Goal: Task Accomplishment & Management: Manage account settings

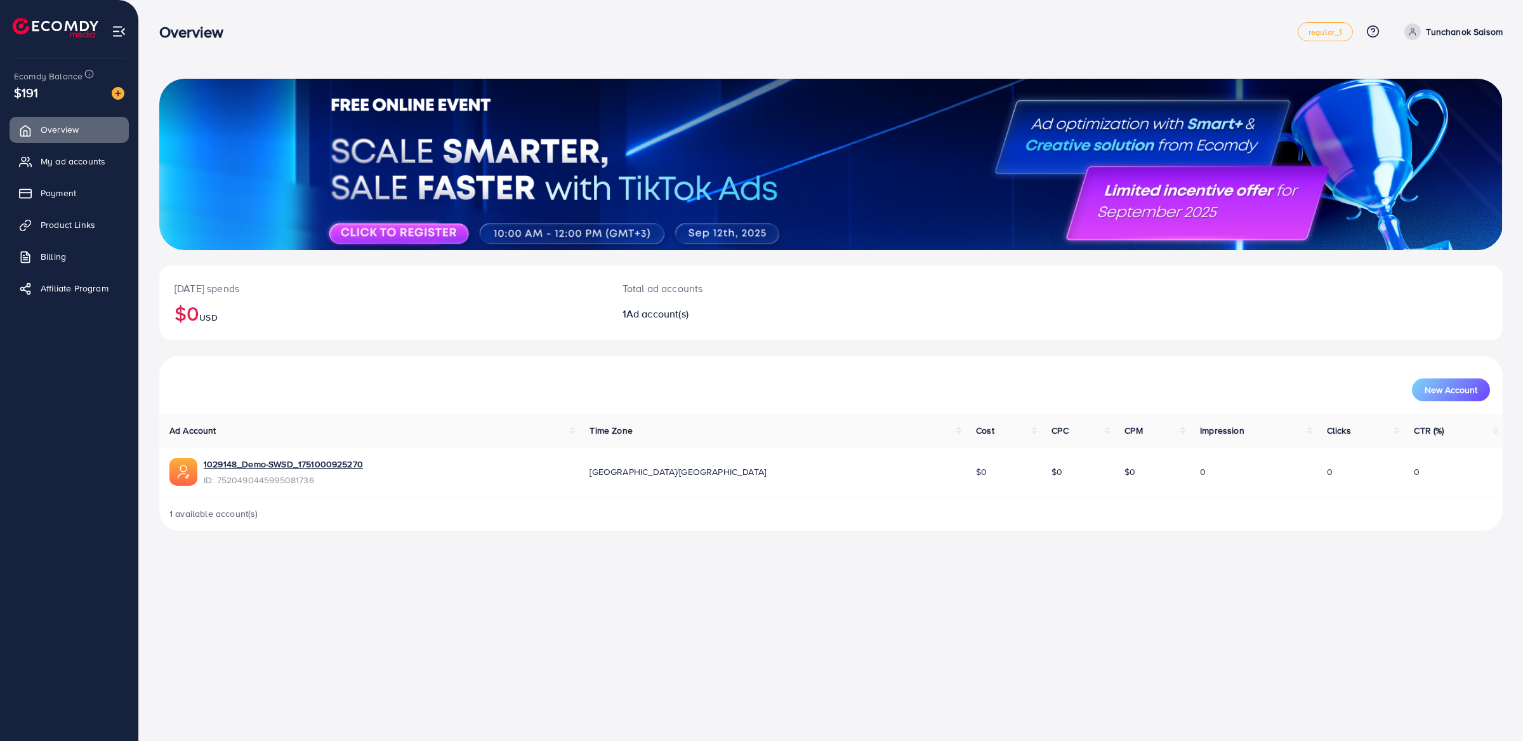
click at [1409, 29] on icon at bounding box center [1412, 31] width 9 height 9
click at [1416, 99] on span "Log out" at bounding box center [1426, 103] width 34 height 15
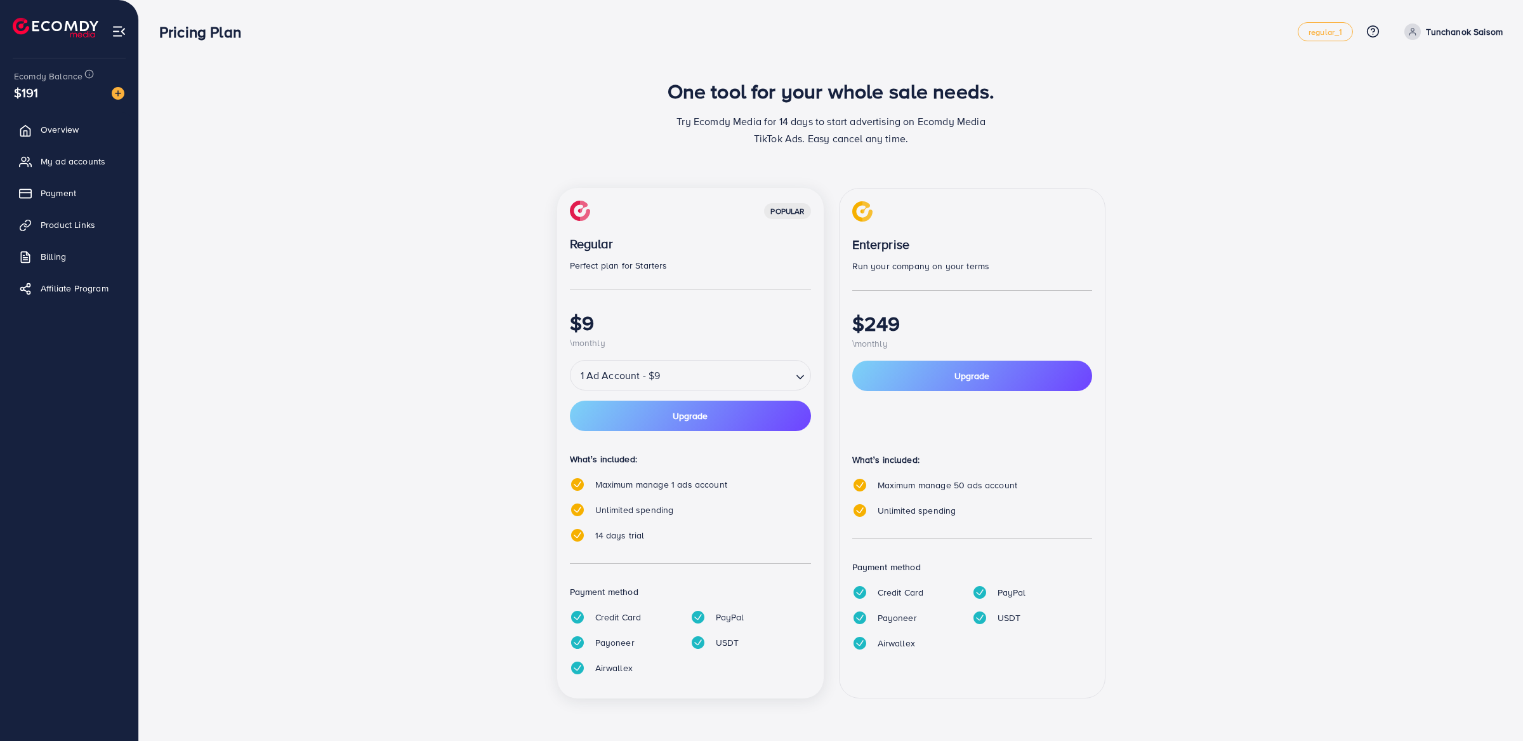
click at [492, 247] on div "popular Regular Perfect plan for Starters $9 \monthly 1 Ad Account - $9 Loading…" at bounding box center [831, 450] width 761 height 525
click at [967, 359] on div "Enterprise Run your company on your terms $249 \monthly Upgrade What’s included…" at bounding box center [972, 443] width 267 height 510
click at [933, 374] on button "Upgrade" at bounding box center [972, 375] width 240 height 30
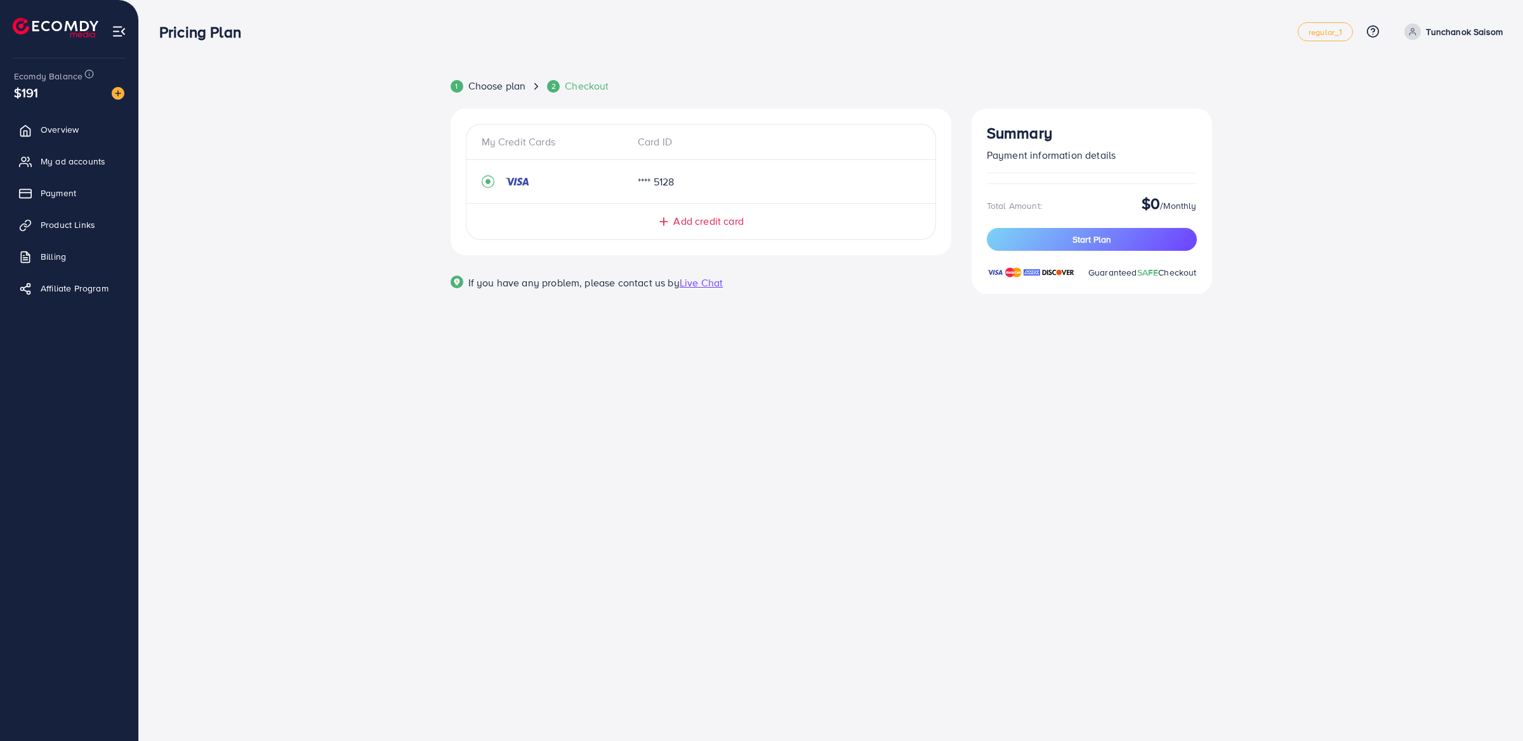
click at [671, 185] on div "**** 5128" at bounding box center [683, 182] width 110 height 15
click at [695, 185] on div "**** 5128" at bounding box center [683, 182] width 110 height 15
drag, startPoint x: 488, startPoint y: 181, endPoint x: 655, endPoint y: 184, distance: 166.9
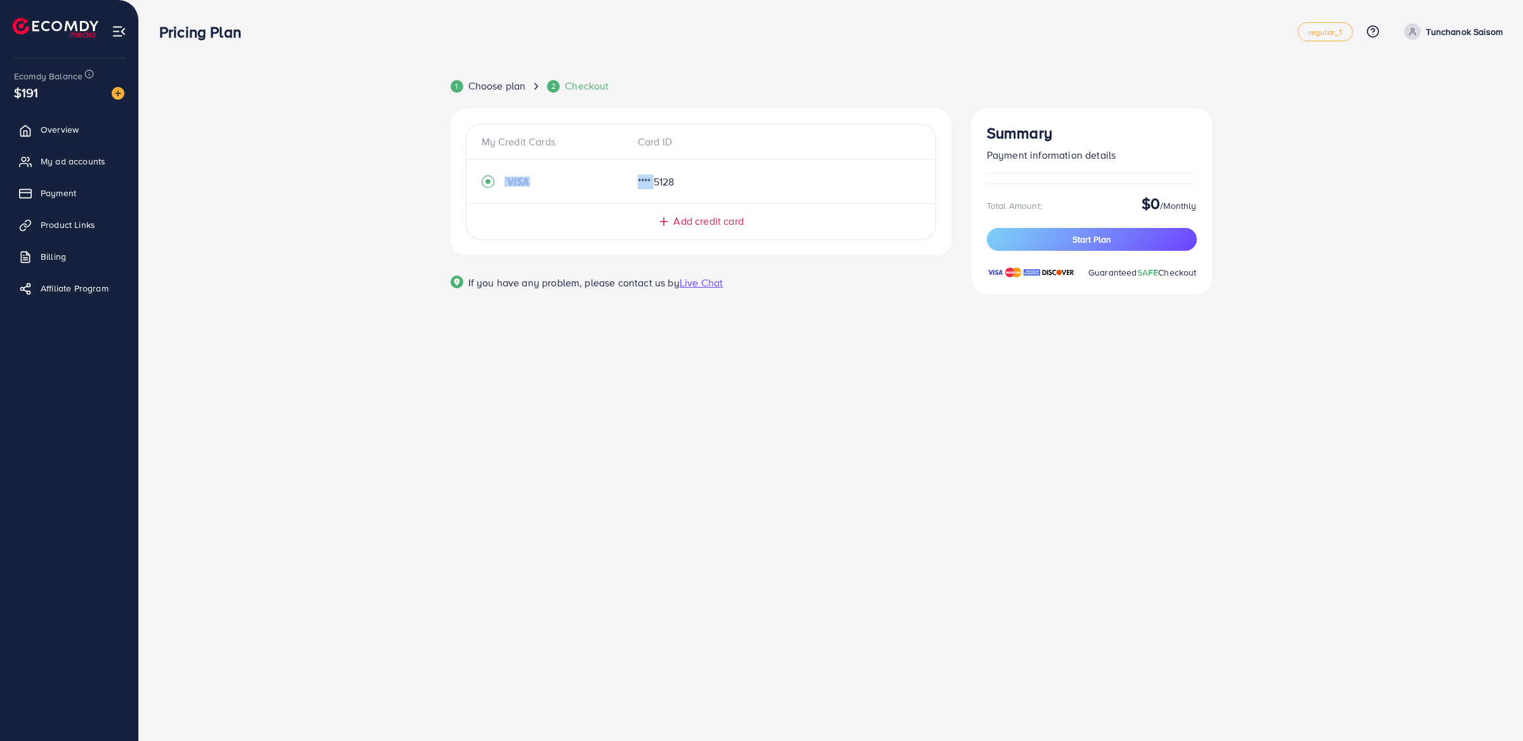
click at [655, 184] on div "**** 5128" at bounding box center [701, 181] width 438 height 23
click at [510, 86] on span "Choose plan" at bounding box center [497, 86] width 58 height 15
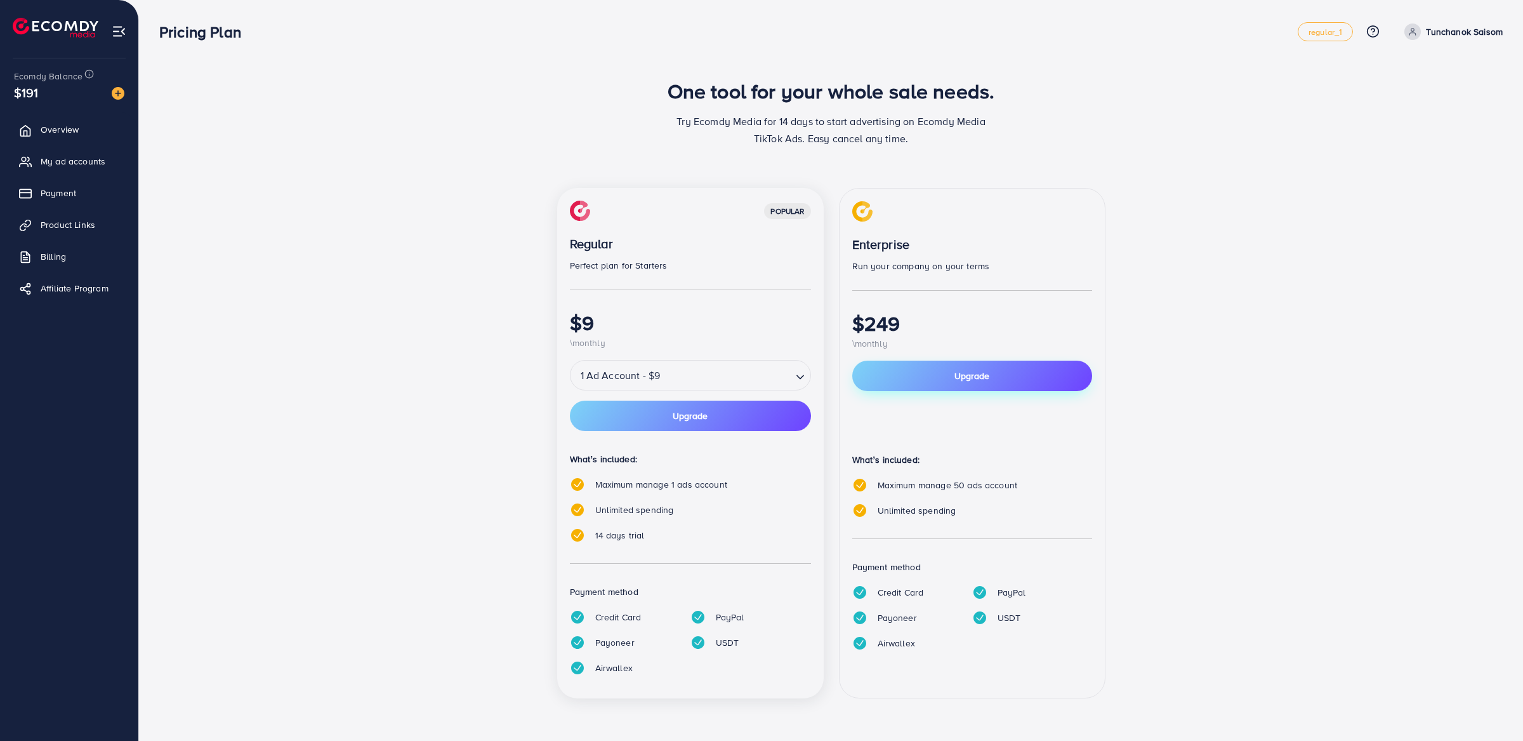
click at [920, 381] on button "Upgrade" at bounding box center [972, 375] width 240 height 30
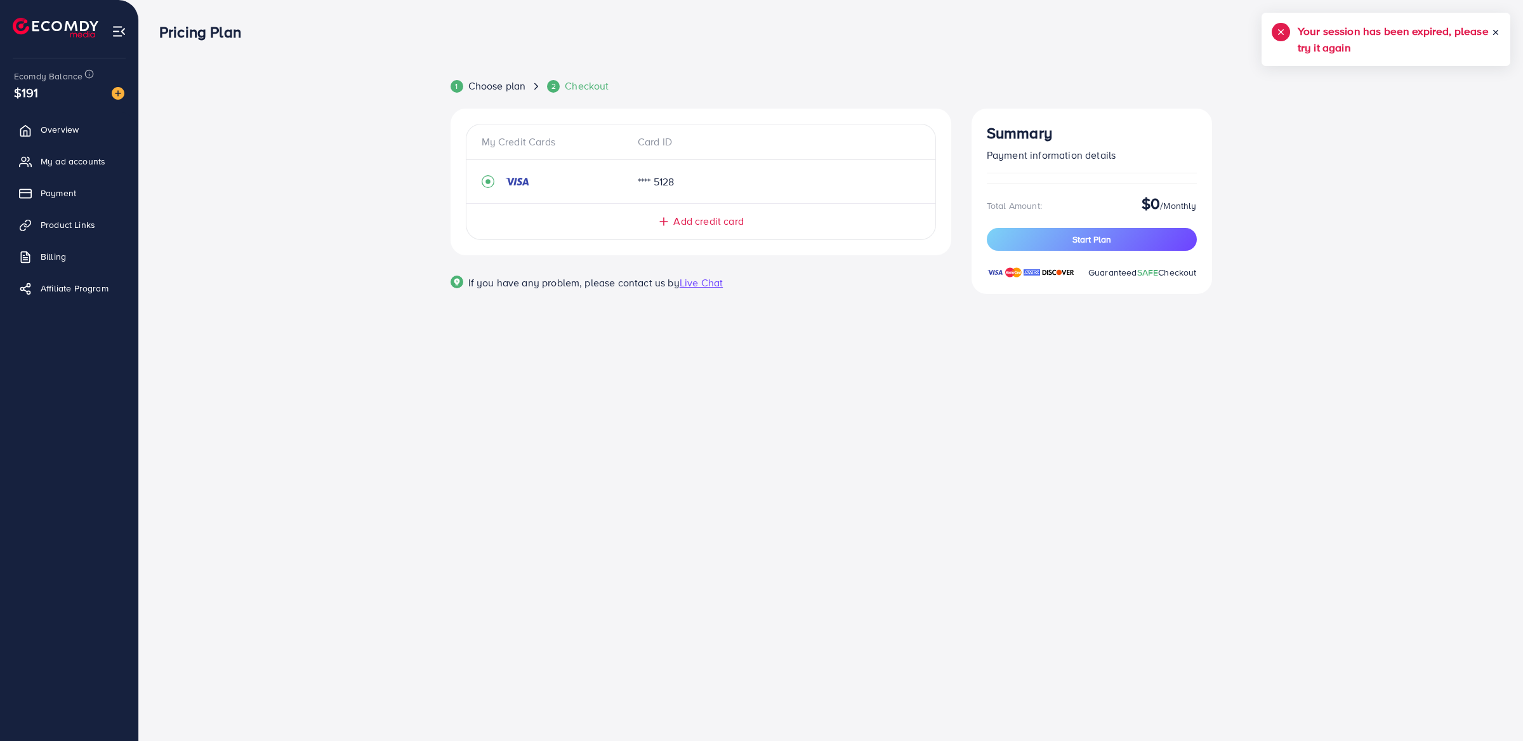
click at [1489, 33] on h5 "Your session has been expired, please try it again" at bounding box center [1395, 39] width 194 height 33
click at [1498, 32] on icon at bounding box center [1495, 32] width 9 height 9
drag, startPoint x: 940, startPoint y: 312, endPoint x: 833, endPoint y: 83, distance: 252.7
click at [833, 83] on div "1 Choose plan 2 Checkout My Credit Cards Card ID **** 5128 Add credit card Emai…" at bounding box center [831, 200] width 761 height 242
click at [833, 83] on div "1 Choose plan 2 Checkout" at bounding box center [831, 86] width 782 height 15
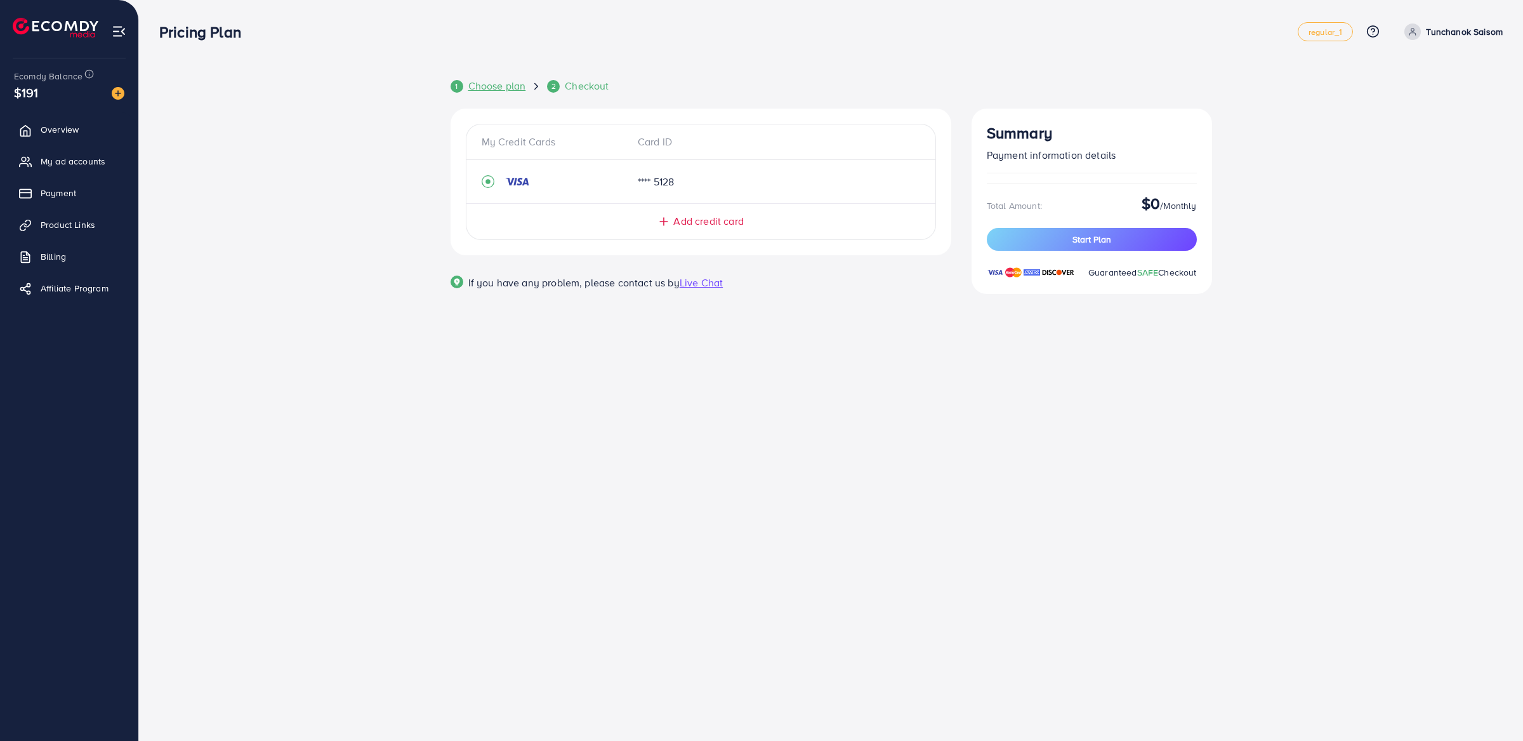
click at [520, 80] on span "Choose plan" at bounding box center [497, 86] width 58 height 15
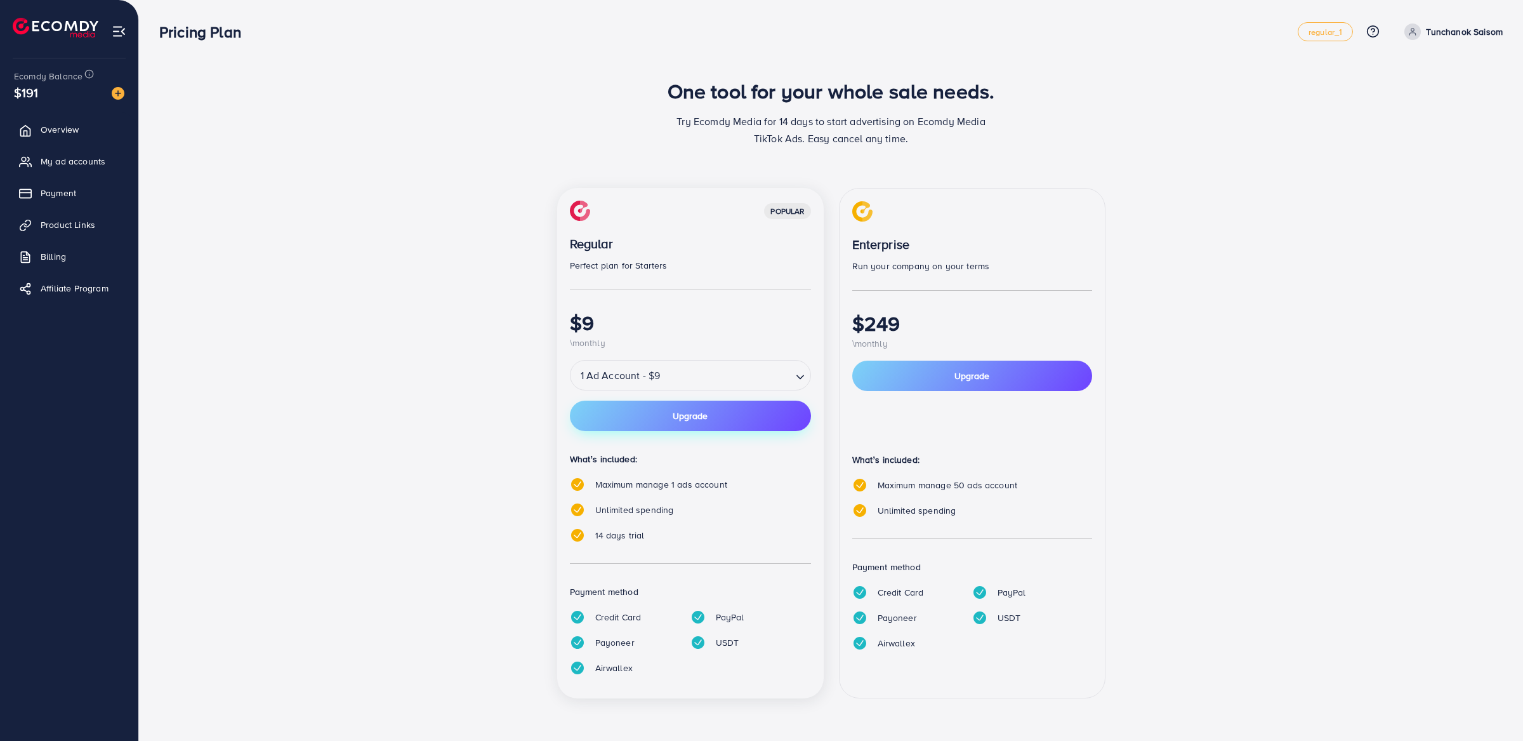
click at [740, 414] on button "Upgrade" at bounding box center [690, 415] width 241 height 30
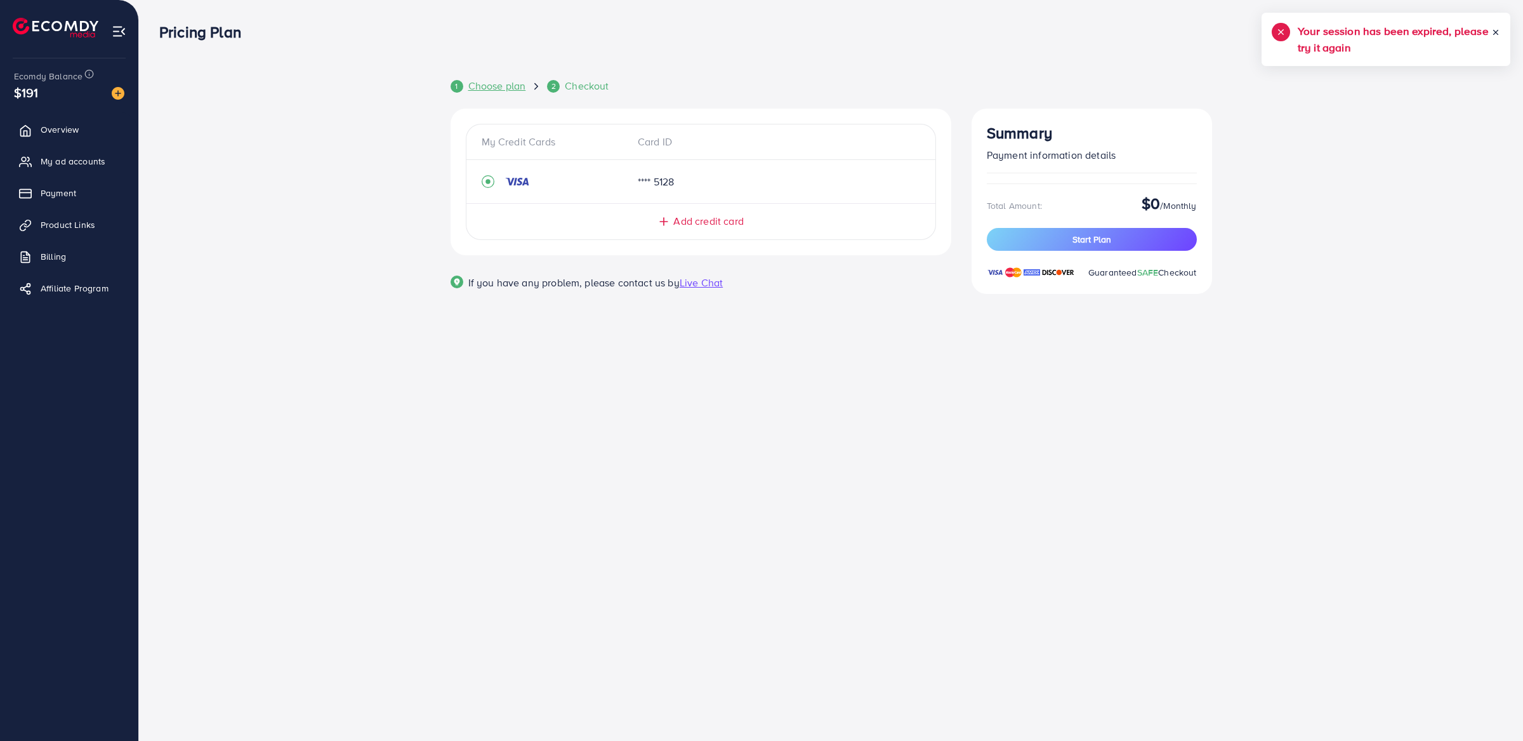
click at [511, 89] on span "Choose plan" at bounding box center [497, 86] width 58 height 15
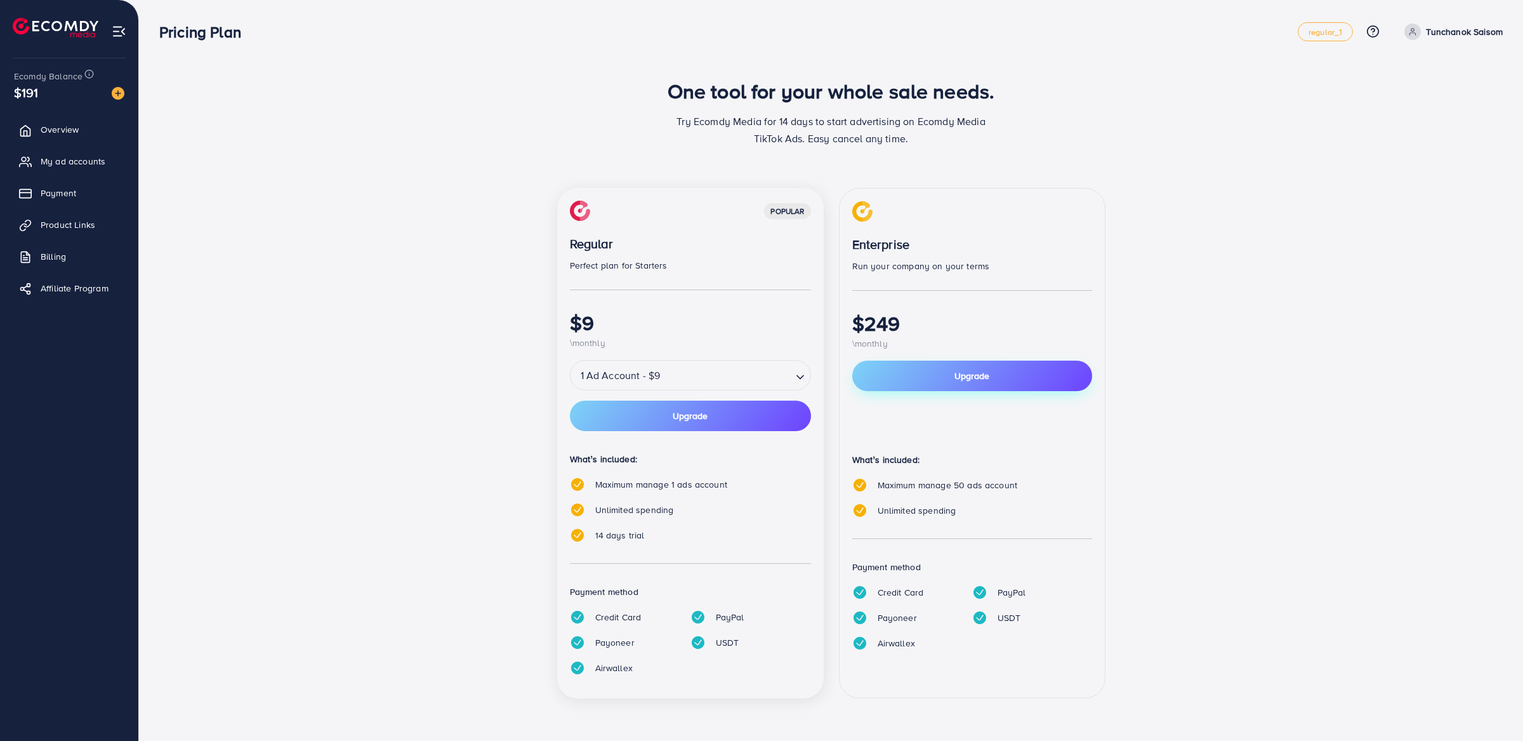
click at [892, 365] on button "Upgrade" at bounding box center [972, 375] width 240 height 30
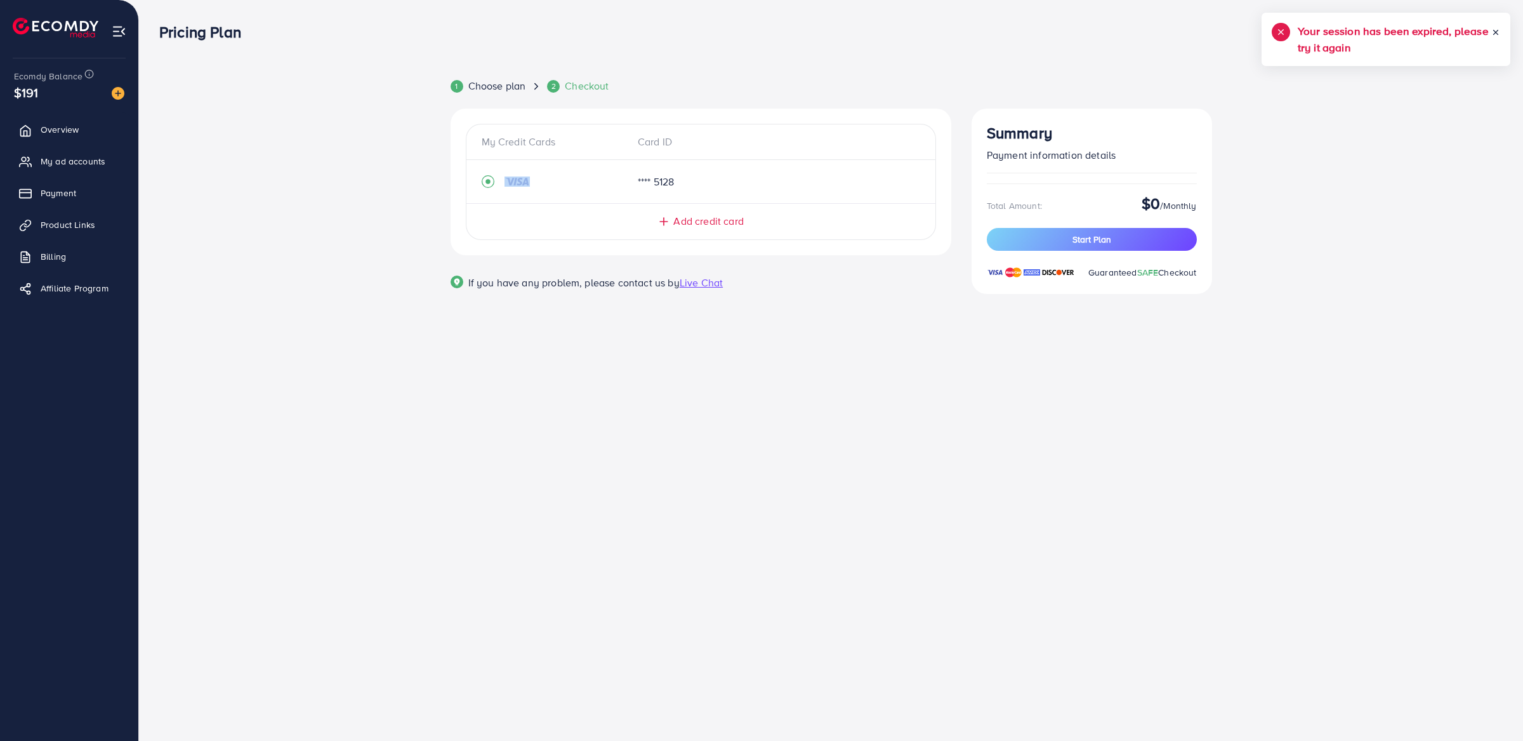
drag, startPoint x: 715, startPoint y: 170, endPoint x: 477, endPoint y: 169, distance: 237.3
click at [477, 169] on div "My Credit Cards Card ID **** 5128 Add credit card" at bounding box center [701, 181] width 470 height 115
click at [706, 225] on span "Add credit card" at bounding box center [708, 221] width 70 height 15
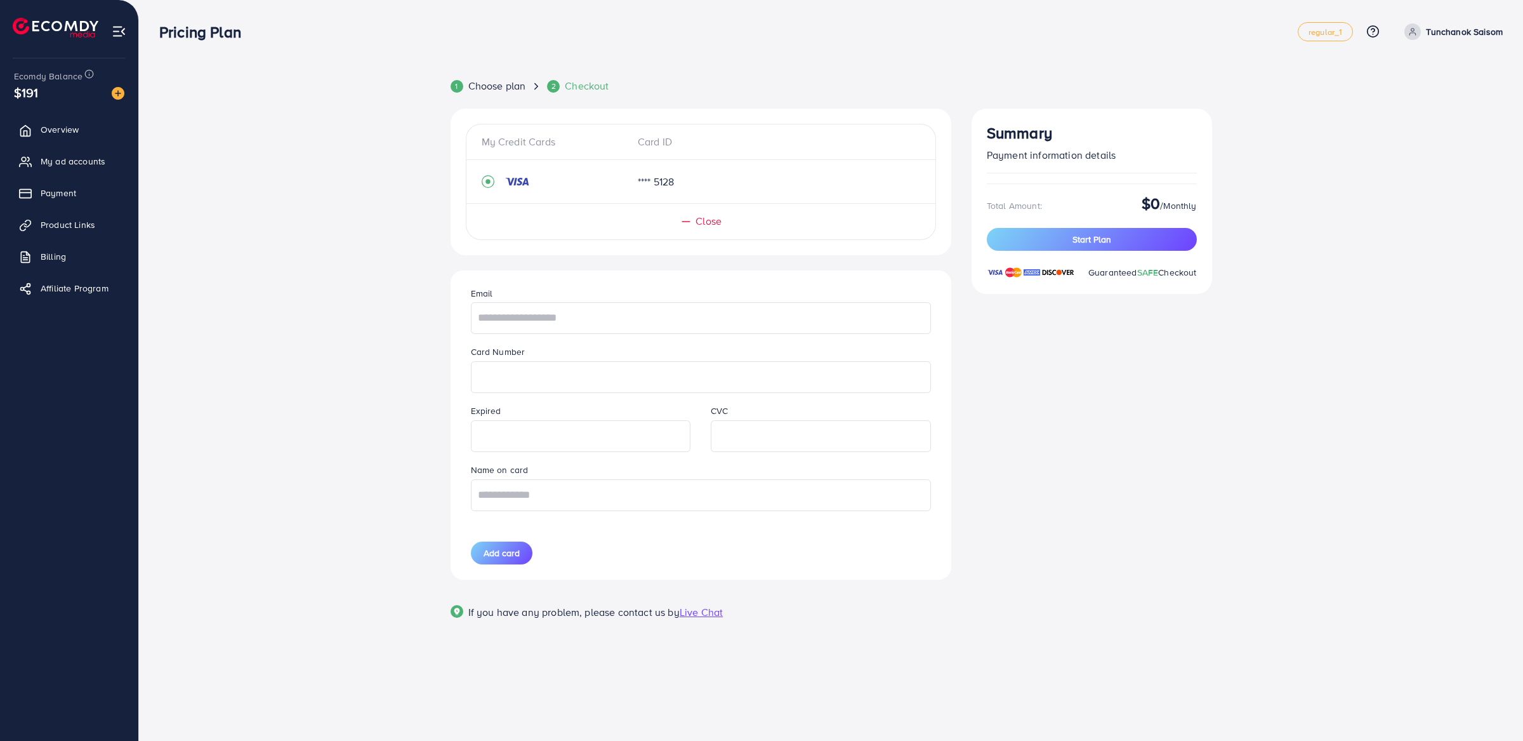
click at [714, 338] on div "Email Card Number Expired CVC Name on card Add card" at bounding box center [701, 424] width 480 height 309
click at [708, 319] on input "text" at bounding box center [701, 318] width 460 height 32
click at [661, 321] on input "text" at bounding box center [701, 318] width 460 height 32
click at [1063, 281] on div "Summary Payment information details Total Amount: $0 / Monthly Start Plan Guara…" at bounding box center [1092, 201] width 241 height 185
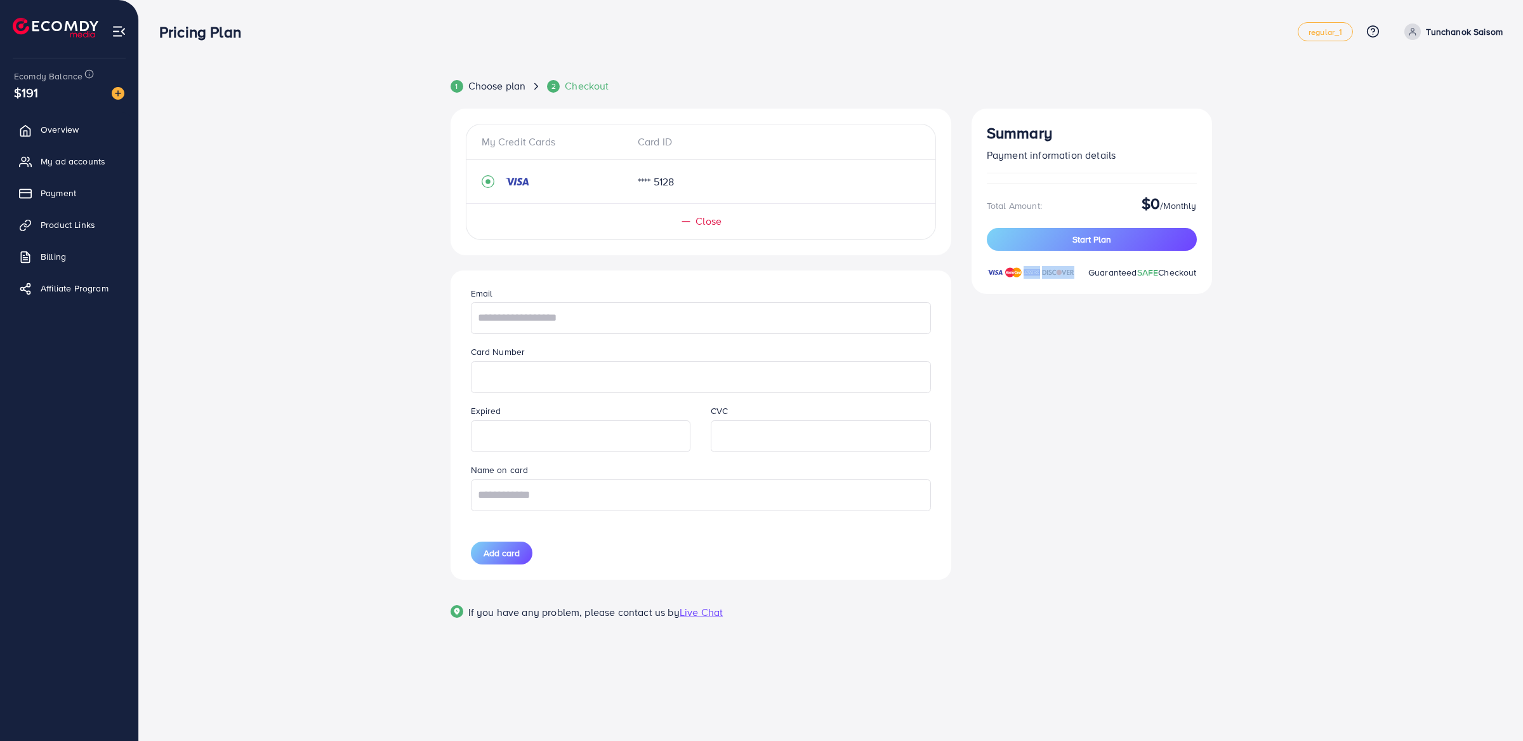
click at [1063, 281] on div "Summary Payment information details Total Amount: $0 / Monthly Start Plan Guara…" at bounding box center [1092, 201] width 241 height 185
click at [1084, 282] on div "Summary Payment information details Total Amount: $0 / Monthly Start Plan Guara…" at bounding box center [1092, 201] width 241 height 185
click at [1091, 270] on span "Guaranteed SAFE Checkout" at bounding box center [1142, 272] width 109 height 13
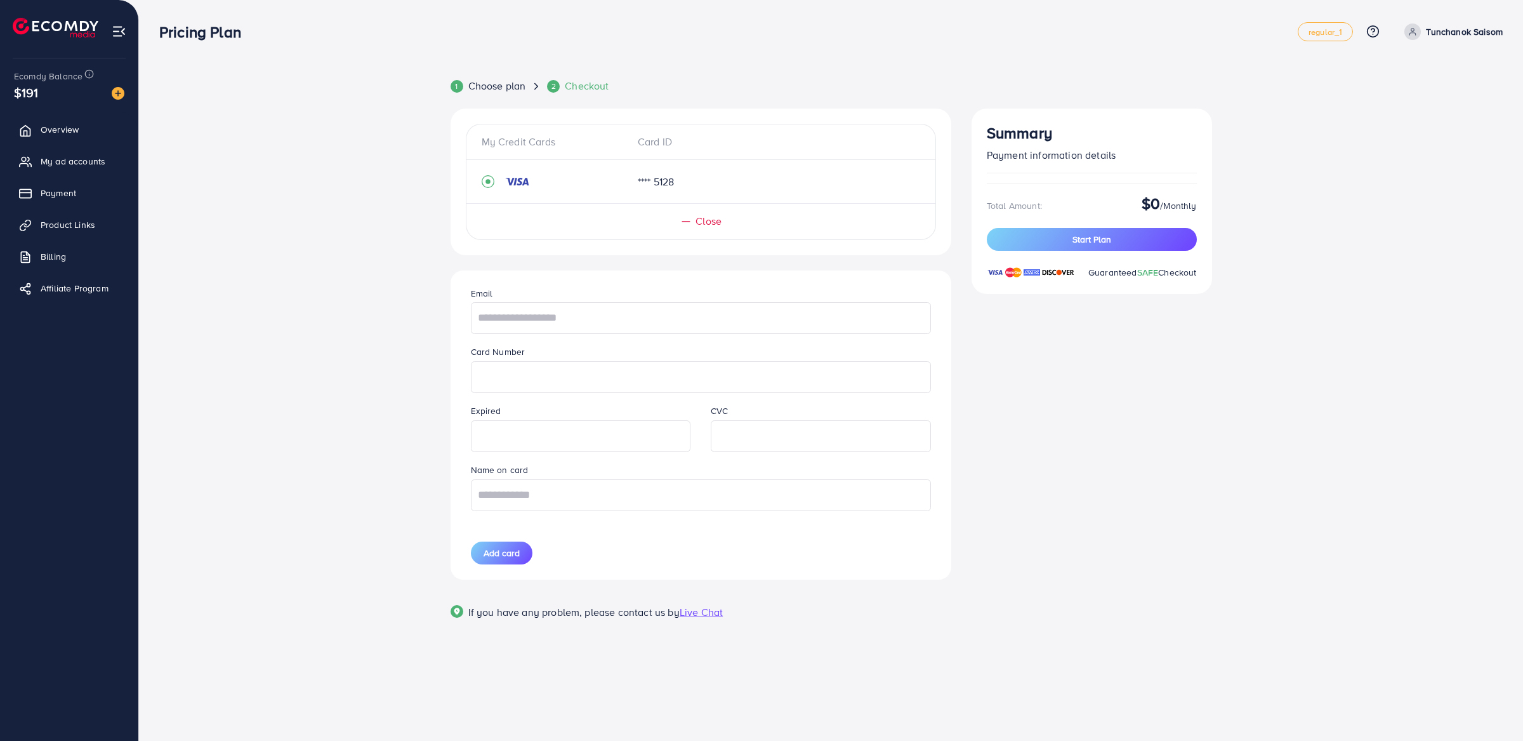
click at [1096, 274] on span "Guaranteed SAFE Checkout" at bounding box center [1142, 272] width 109 height 13
drag, startPoint x: 1084, startPoint y: 270, endPoint x: 1215, endPoint y: 280, distance: 130.4
click at [1215, 280] on div "Summary Payment information details Total Amount: $0 / Monthly Start Plan Guara…" at bounding box center [1091, 379] width 261 height 541
click at [1202, 272] on div "Summary Payment information details Total Amount: $0 / Monthly Start Plan Guara…" at bounding box center [1092, 201] width 241 height 185
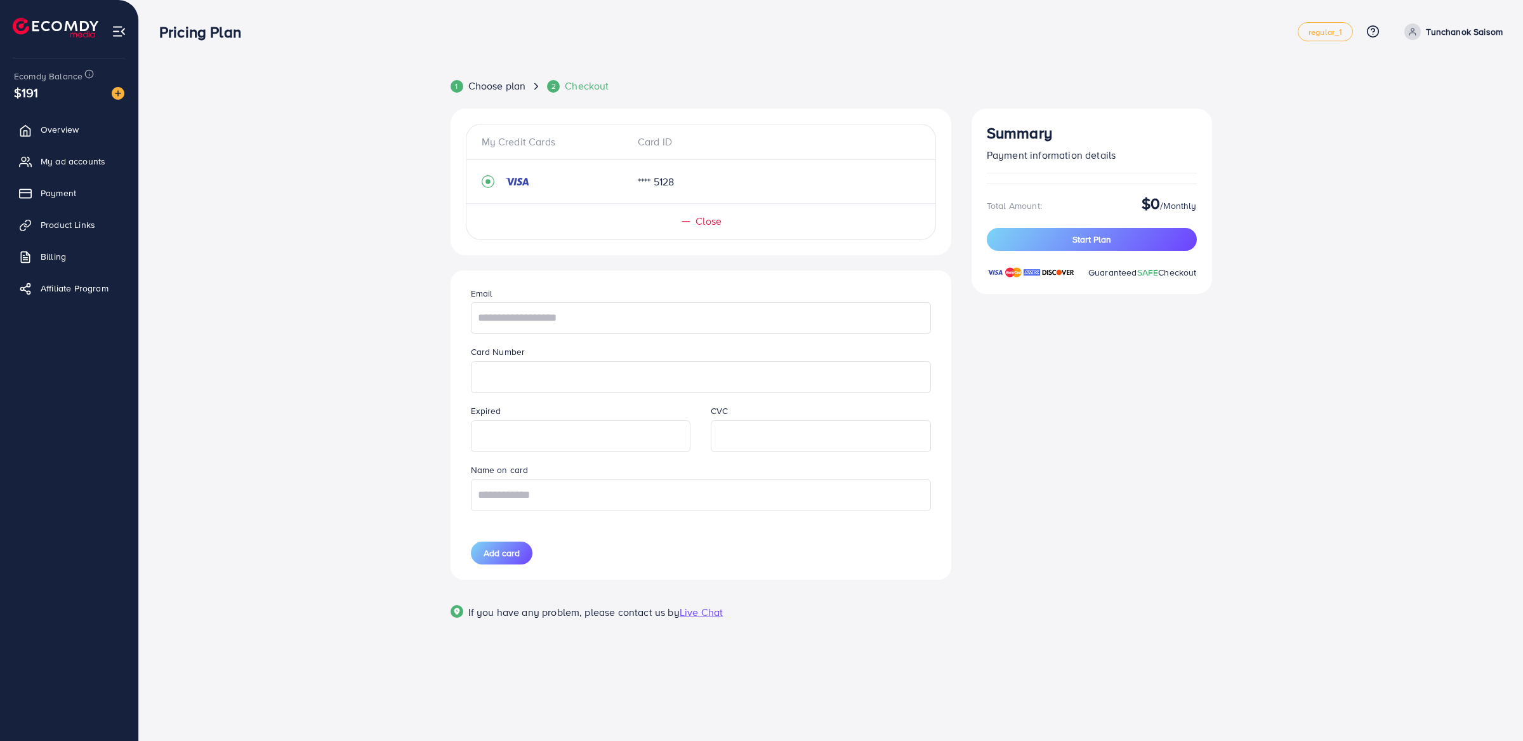
click at [1202, 272] on div "Summary Payment information details Total Amount: $0 / Monthly Start Plan Guara…" at bounding box center [1092, 201] width 241 height 185
click at [1199, 272] on div "Summary Payment information details Total Amount: $0 / Monthly Start Plan Guara…" at bounding box center [1092, 201] width 241 height 185
click at [1188, 271] on span "Guaranteed SAFE Checkout" at bounding box center [1142, 272] width 109 height 13
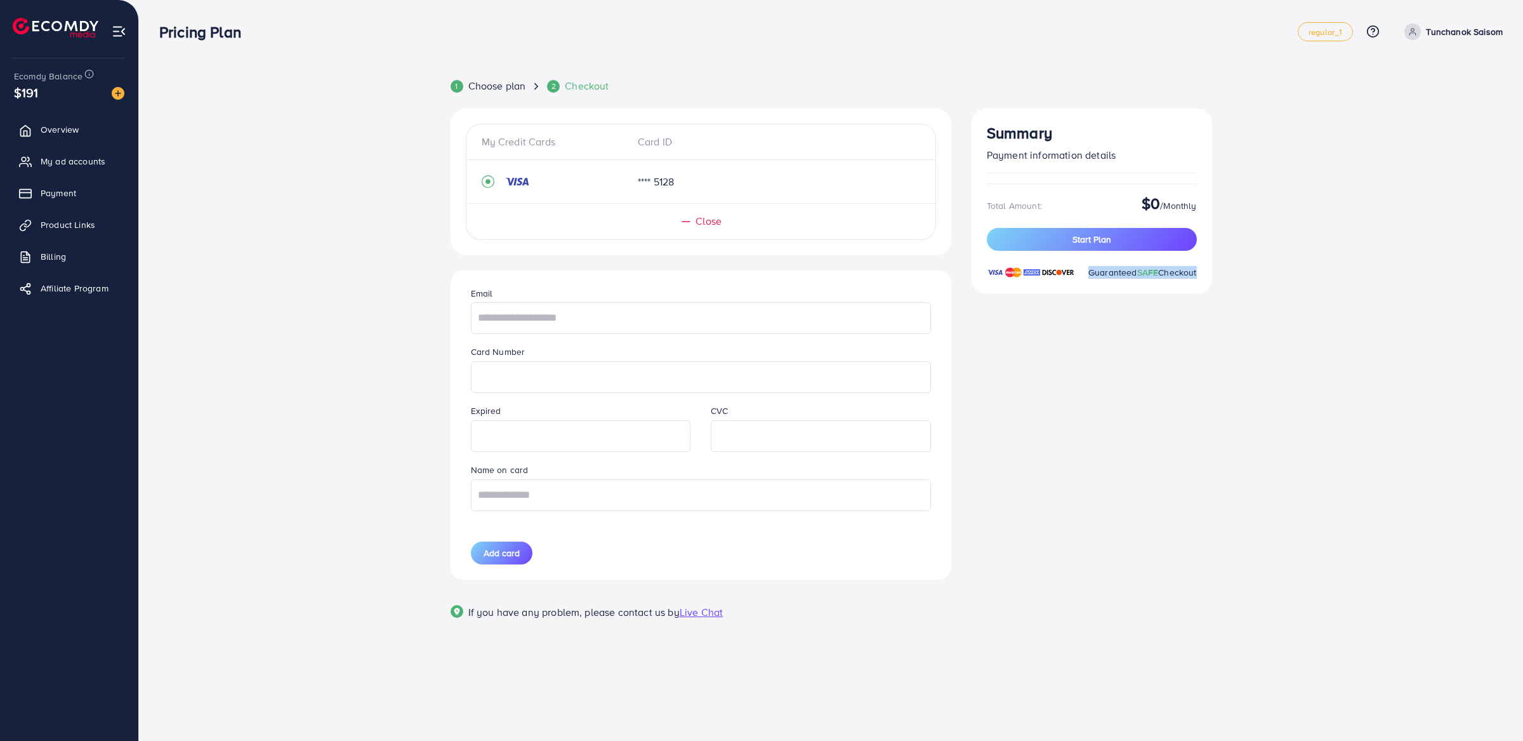
click at [1188, 271] on span "Guaranteed SAFE Checkout" at bounding box center [1142, 272] width 109 height 13
click at [1208, 288] on div "Summary Payment information details Total Amount: $0 / Monthly Start Plan Guara…" at bounding box center [1092, 201] width 241 height 185
click at [74, 196] on span "Payment" at bounding box center [62, 193] width 36 height 13
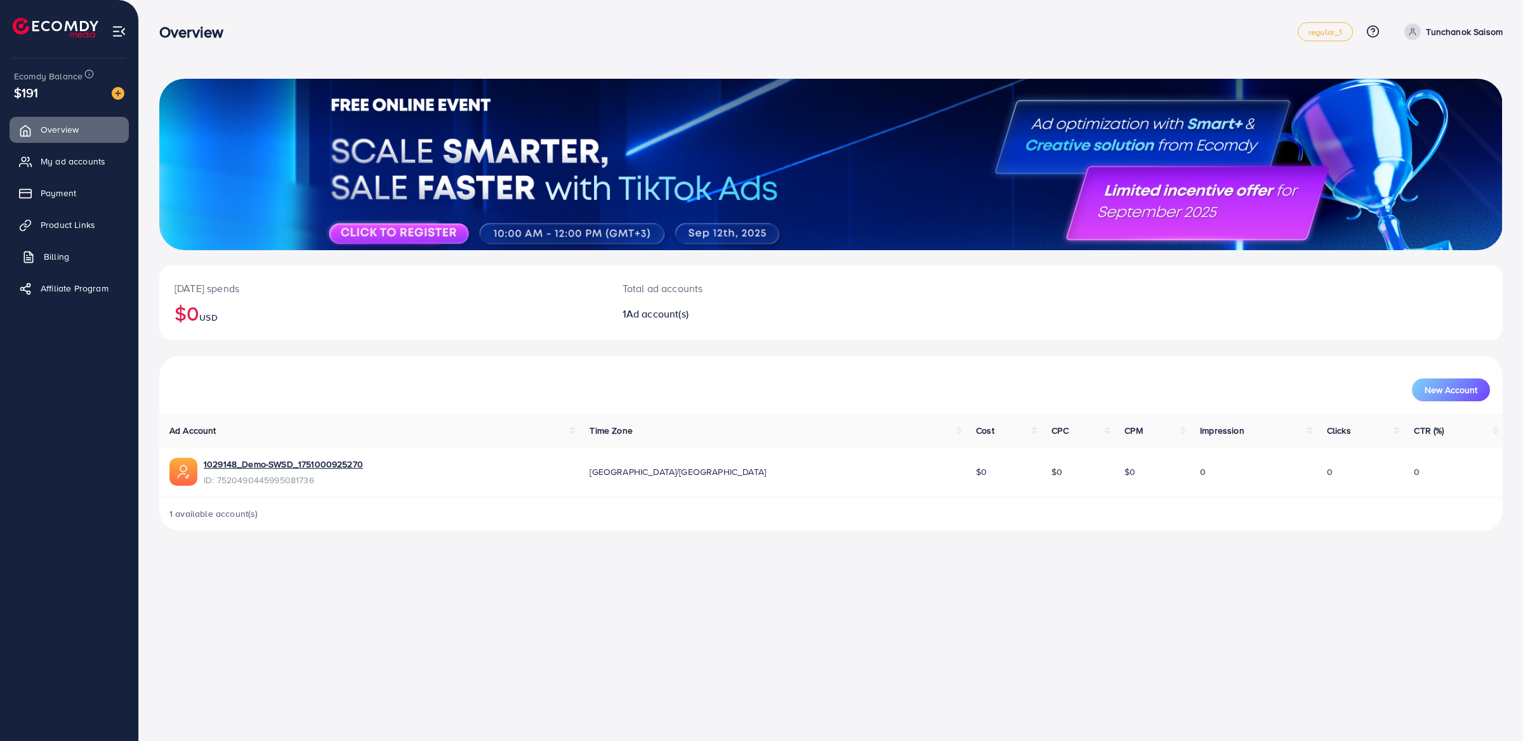
click at [70, 254] on link "Billing" at bounding box center [69, 256] width 119 height 25
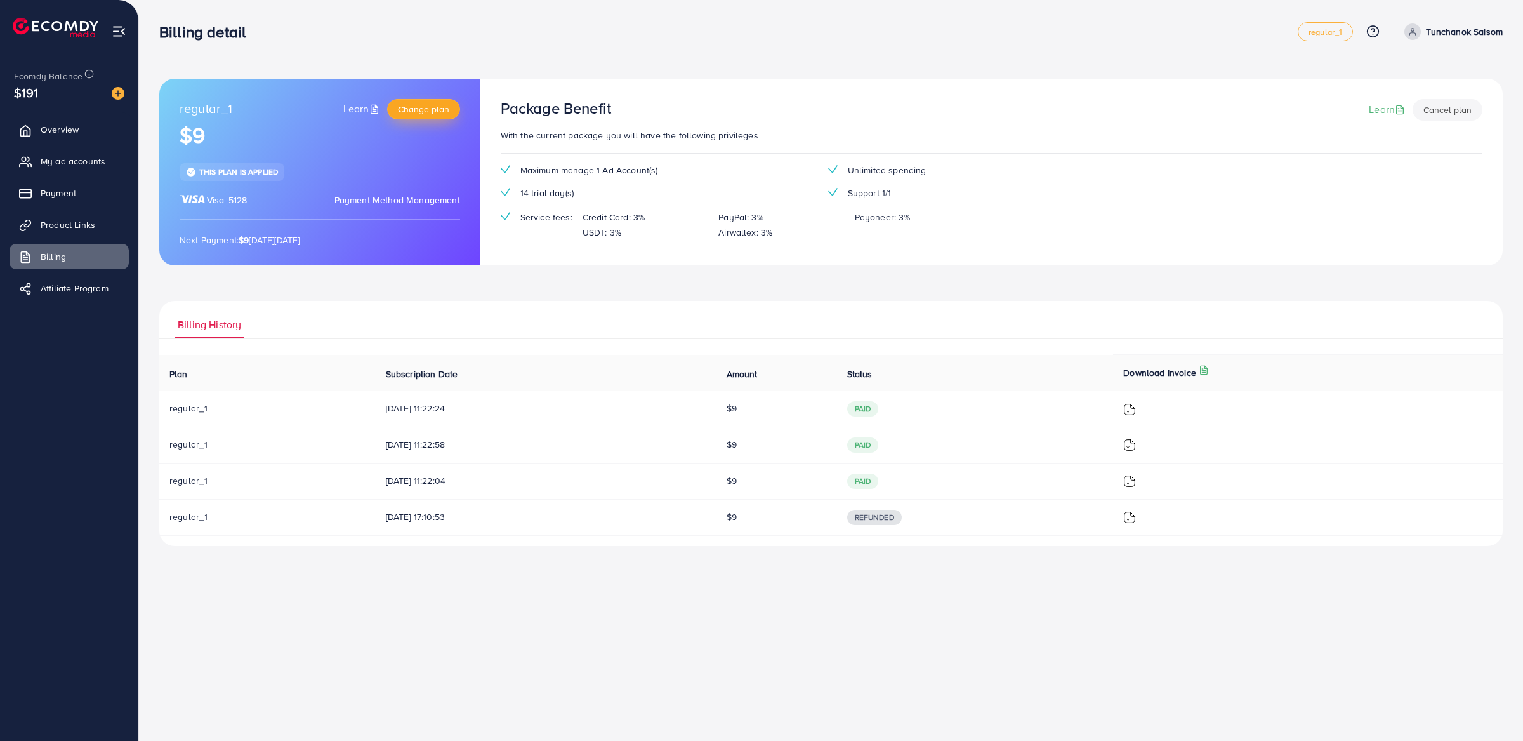
click at [421, 115] on button "Change plan" at bounding box center [423, 109] width 73 height 20
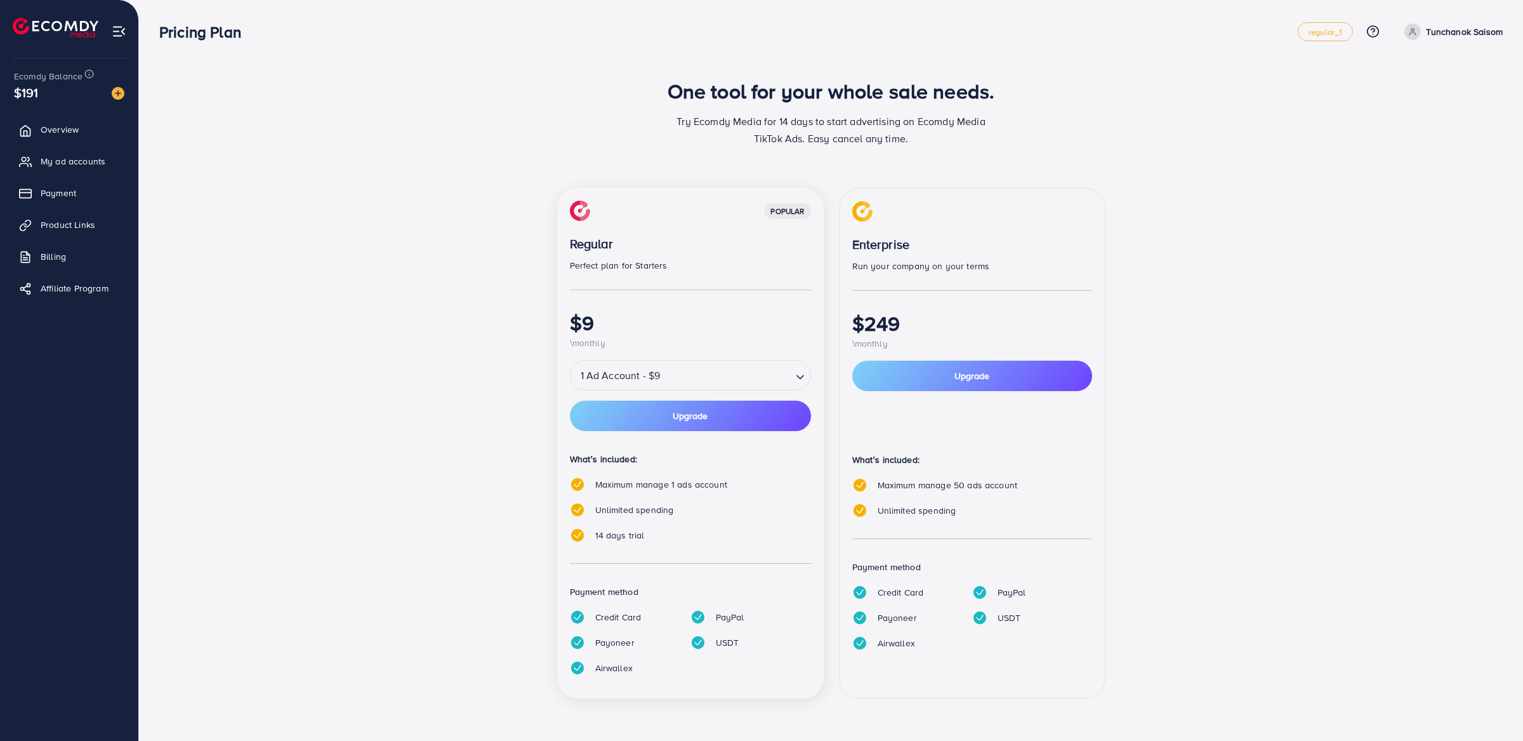
click at [755, 367] on input "Search for option" at bounding box center [727, 375] width 126 height 22
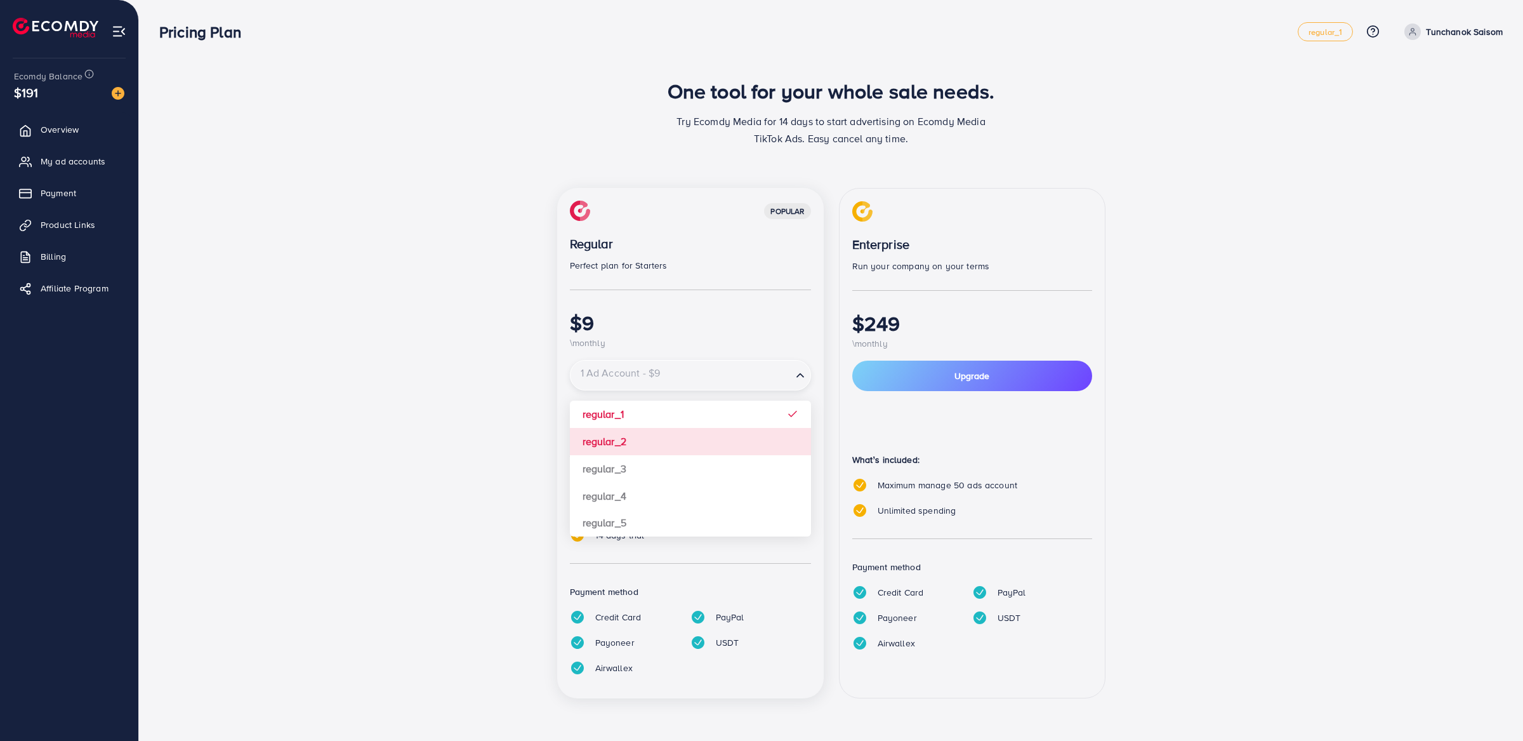
click at [754, 435] on div "popular Regular Perfect plan for Starters $9 \monthly 1 Ad Account - $9 Loading…" at bounding box center [690, 443] width 267 height 510
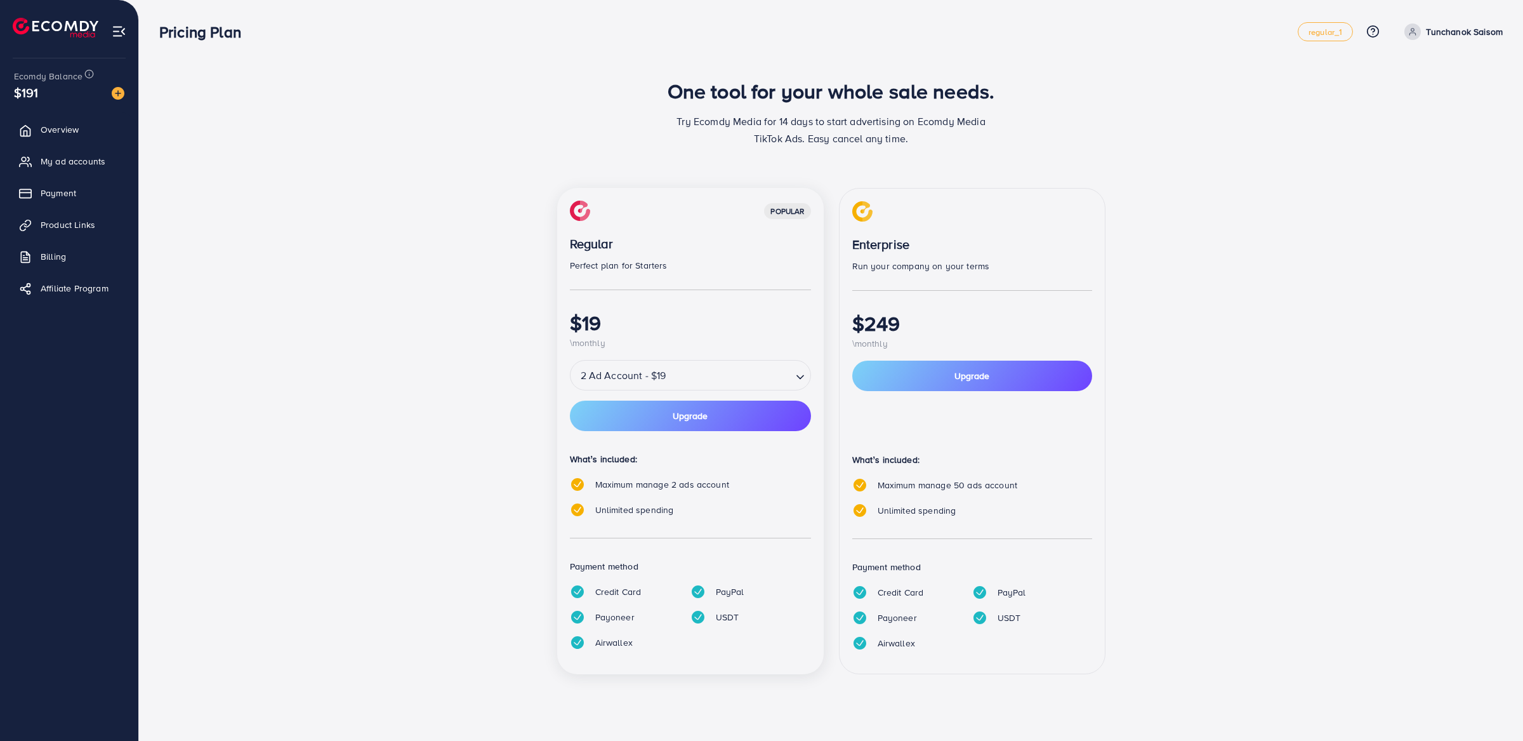
click at [755, 373] on input "Search for option" at bounding box center [729, 375] width 121 height 22
click at [754, 457] on div "popular Regular Perfect plan for Starters $29 \monthly 3 Ad Account - $29 Loadi…" at bounding box center [690, 431] width 267 height 486
click at [755, 367] on input "Search for option" at bounding box center [731, 375] width 118 height 22
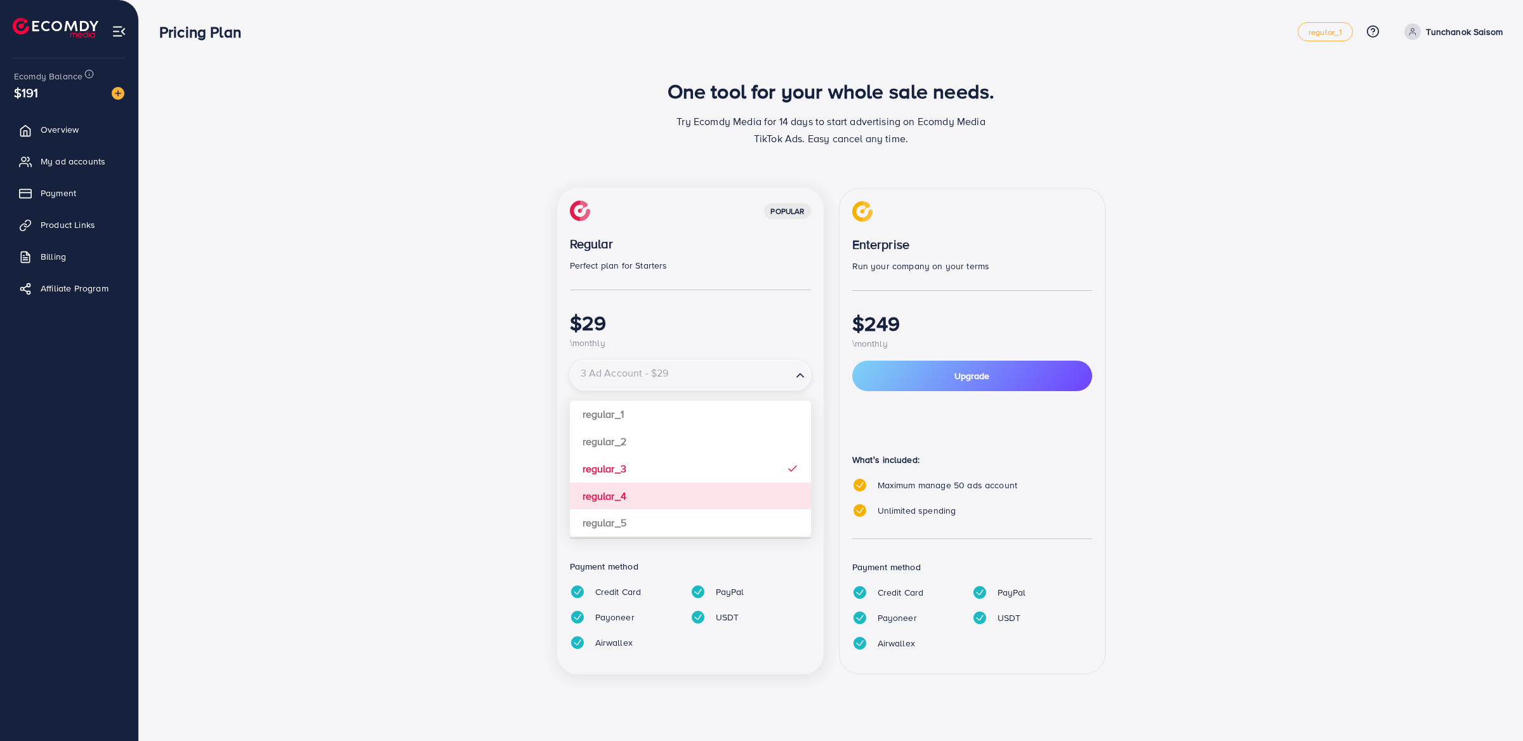
click at [748, 492] on div "popular Regular Perfect plan for Starters $29 \monthly 3 Ad Account - $29 Loadi…" at bounding box center [690, 431] width 267 height 486
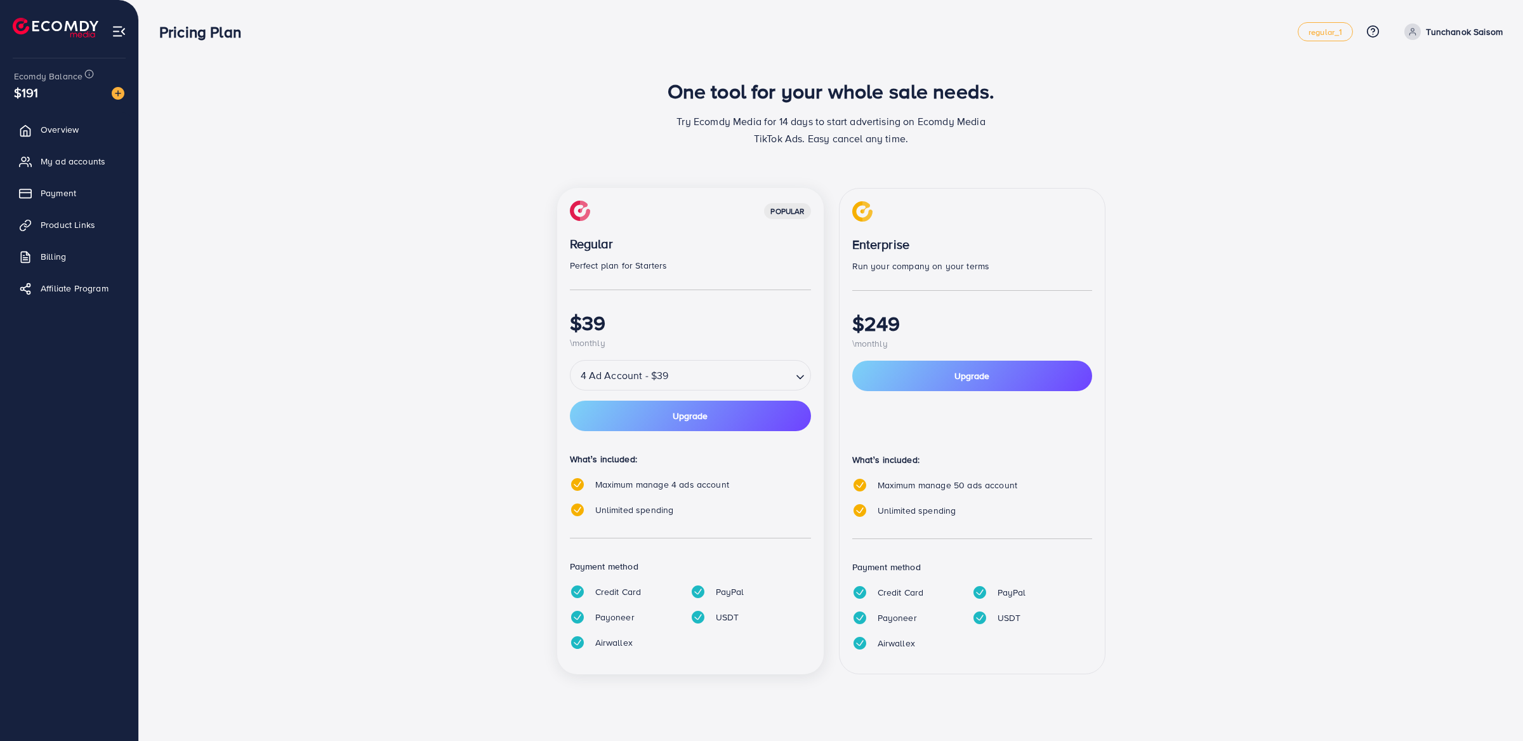
click at [748, 378] on input "Search for option" at bounding box center [731, 375] width 118 height 22
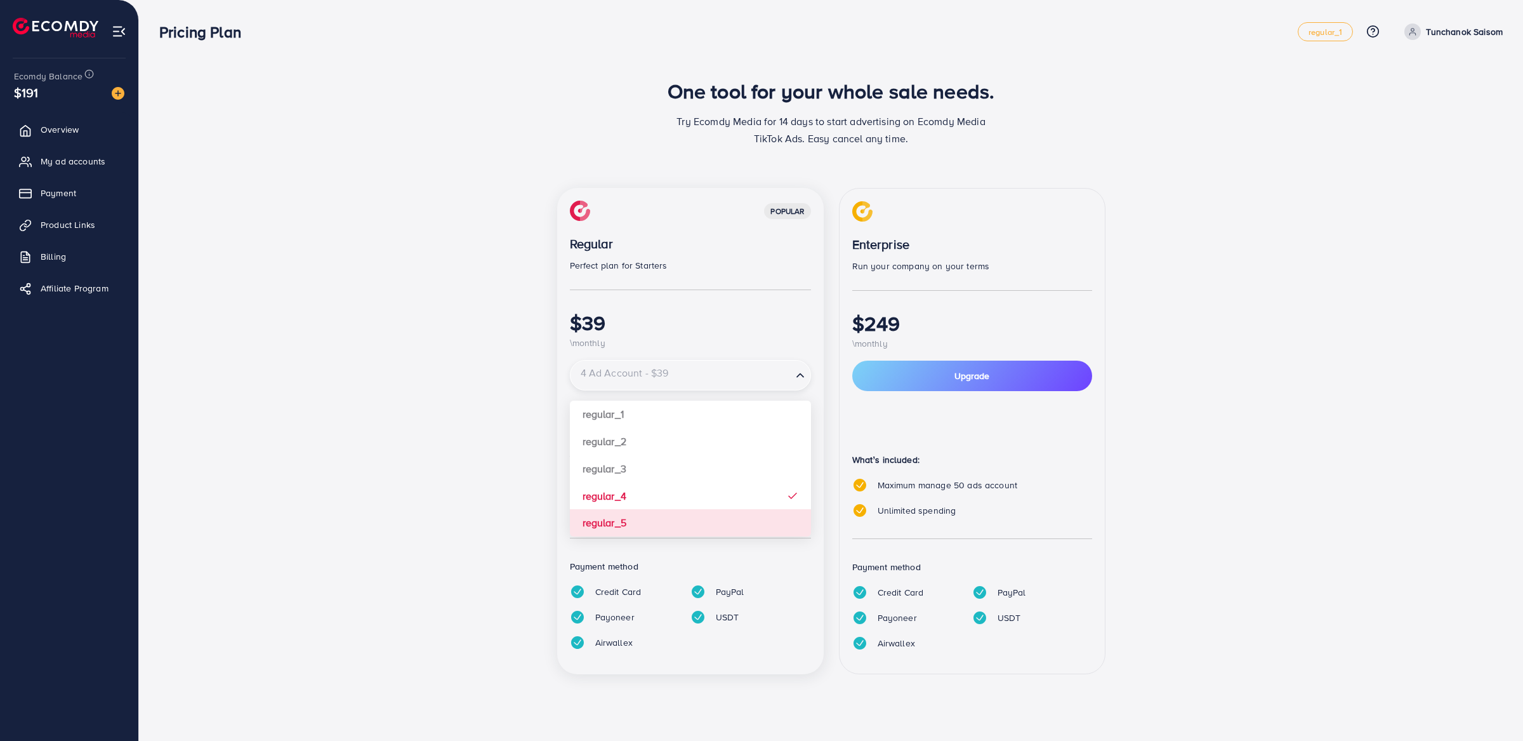
click at [748, 513] on div "popular Regular Perfect plan for Starters $39 \monthly 4 Ad Account - $39 Loadi…" at bounding box center [690, 431] width 267 height 486
click at [739, 370] on input "Search for option" at bounding box center [681, 375] width 219 height 22
click at [739, 416] on div "popular Regular Perfect plan for Starters $49 \monthly 5 Ad Account - $49 Loadi…" at bounding box center [690, 431] width 267 height 486
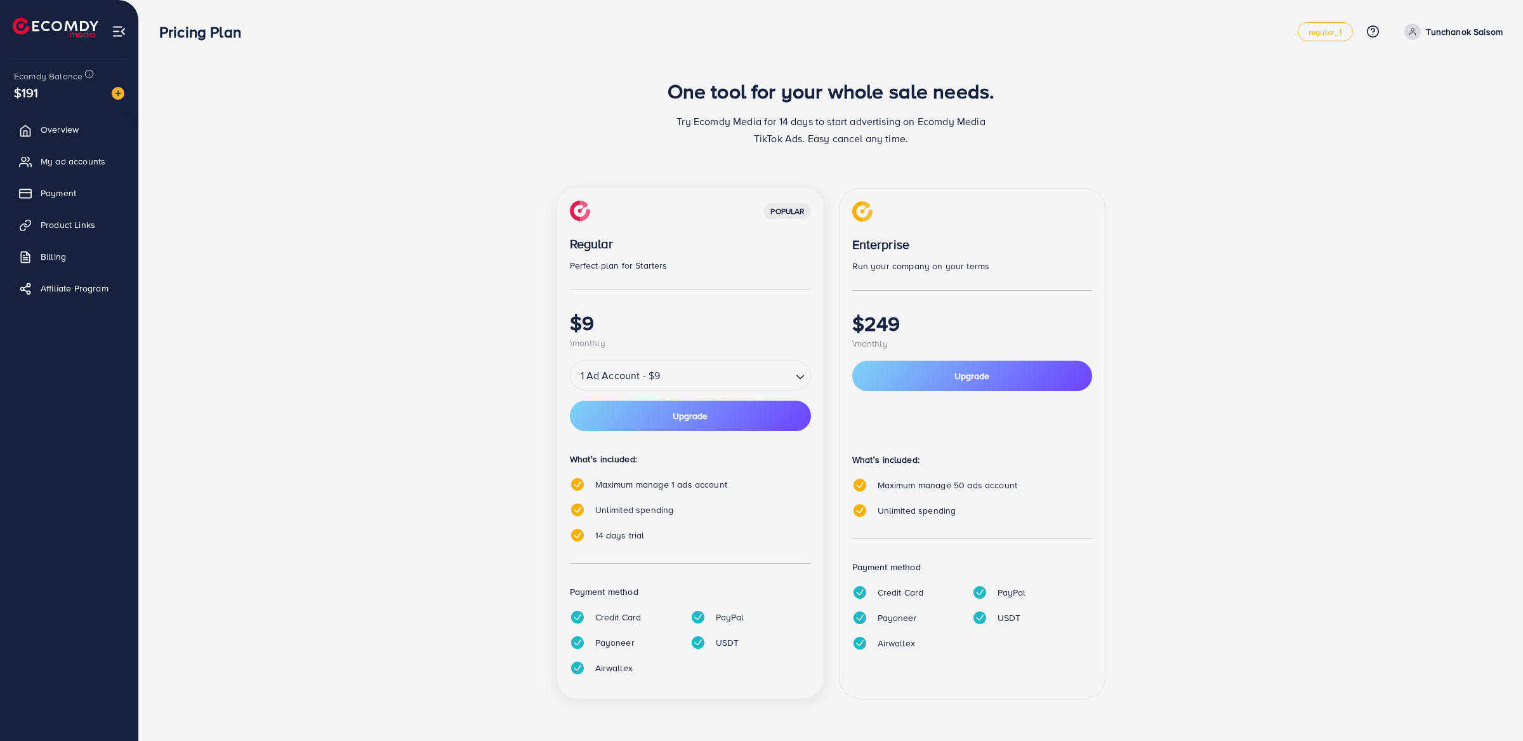
click at [739, 369] on input "Search for option" at bounding box center [727, 375] width 126 height 22
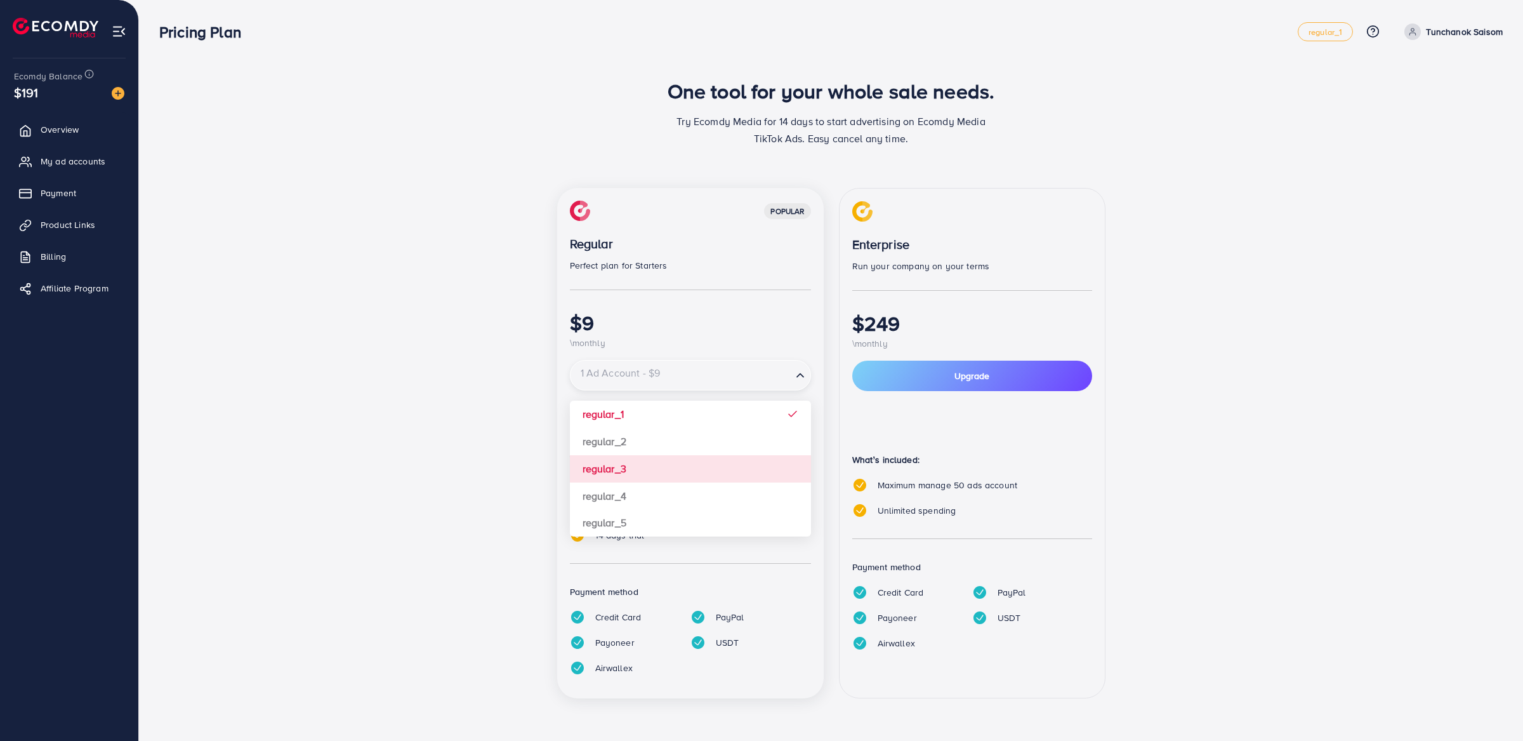
click at [741, 457] on div "popular Regular Perfect plan for Starters $9 \monthly 1 Ad Account - $9 Loading…" at bounding box center [690, 443] width 267 height 510
click at [741, 377] on input "Search for option" at bounding box center [681, 375] width 219 height 22
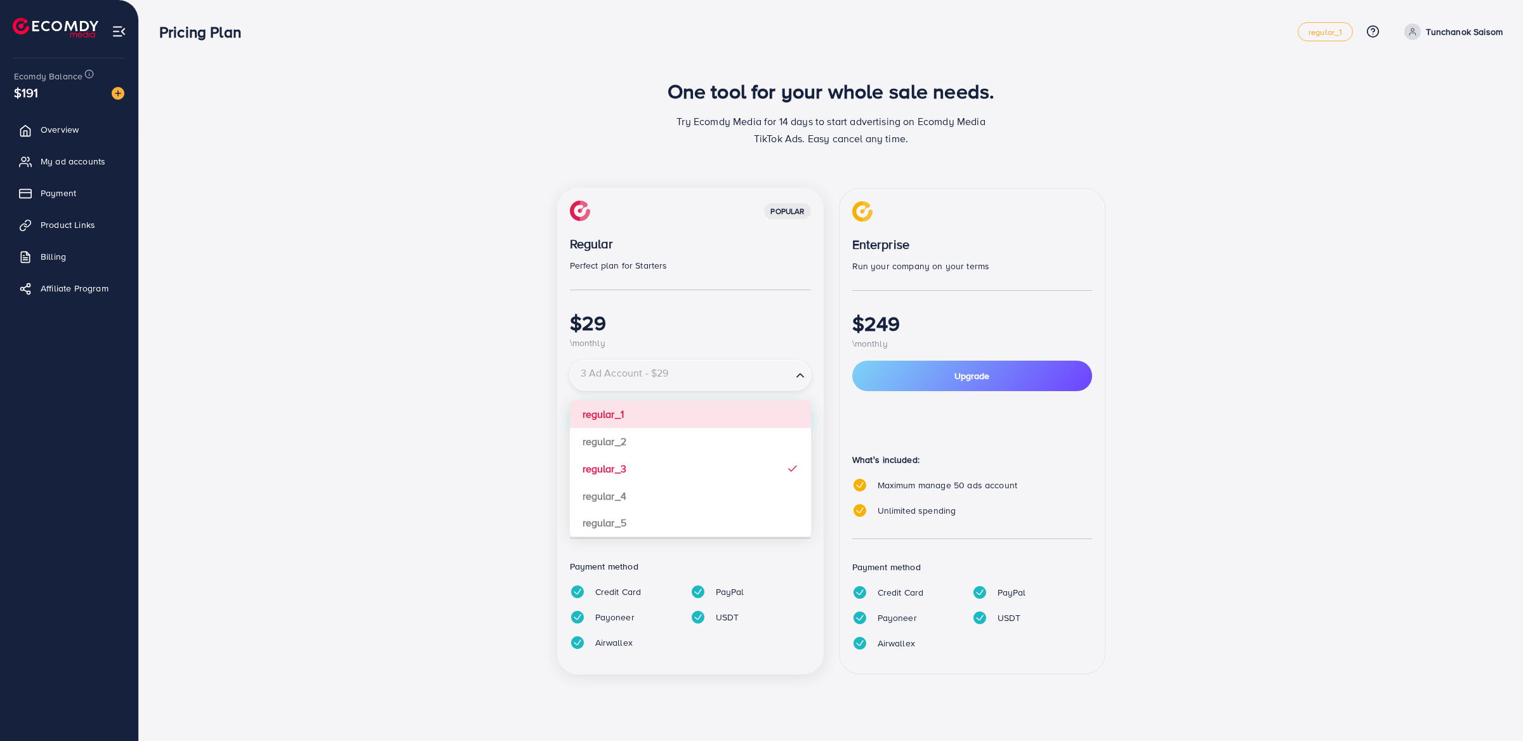
click at [744, 412] on div "popular Regular Perfect plan for Starters $29 \monthly 3 Ad Account - $29 Loadi…" at bounding box center [690, 431] width 267 height 486
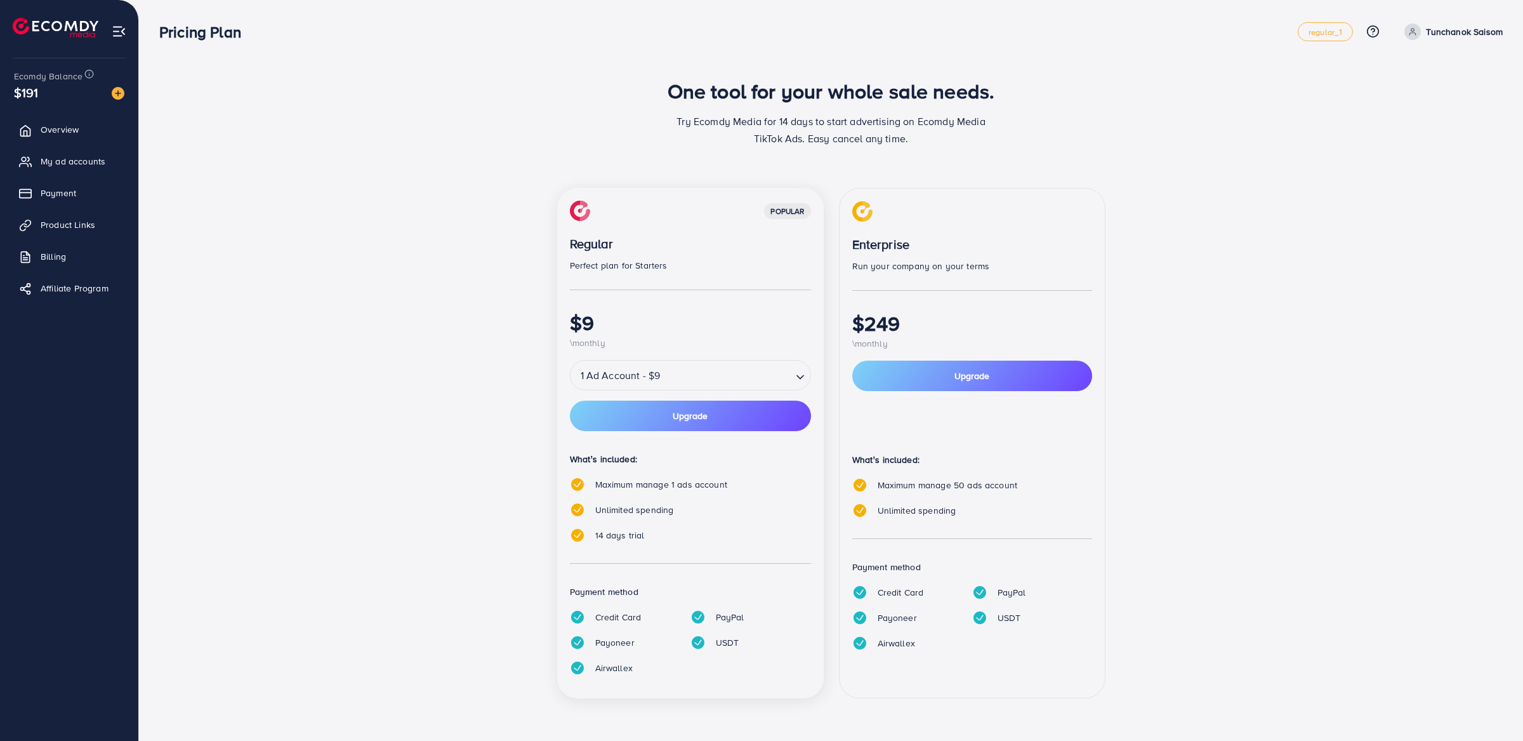
click at [498, 452] on div "popular Regular Perfect plan for Starters $9 \monthly 1 Ad Account - $9 Loading…" at bounding box center [831, 450] width 761 height 525
